Goal: Check status: Check status

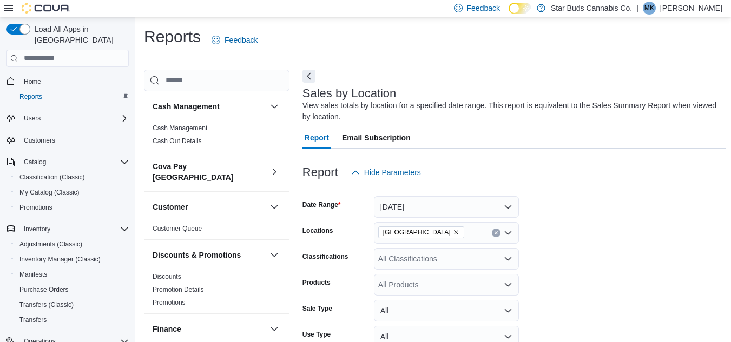
click at [499, 251] on div "All Classifications" at bounding box center [446, 259] width 145 height 22
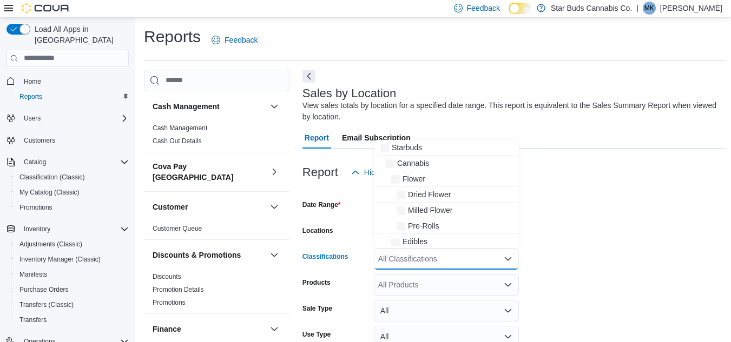
click at [675, 240] on form "Date Range [DATE] Locations [GEOGRAPHIC_DATA] Classifications All Classificatio…" at bounding box center [513, 293] width 423 height 221
